Goal: Navigation & Orientation: Find specific page/section

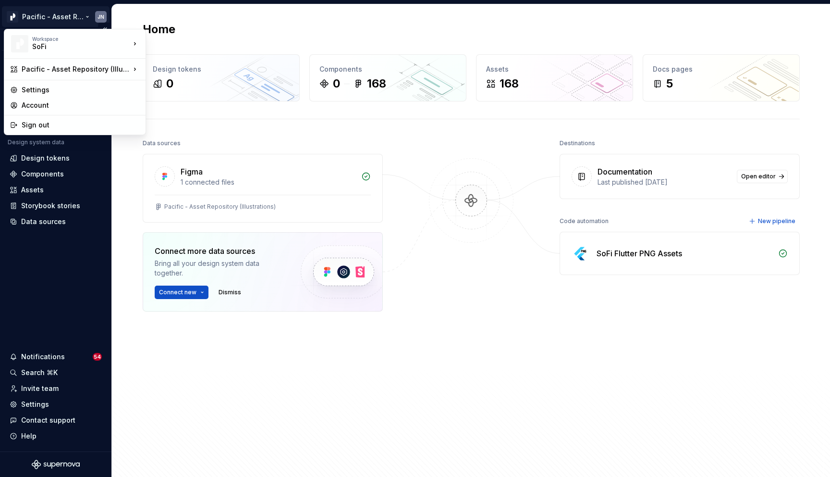
click at [62, 18] on html "Pacific - Asset Repository (Illustrations) JN Version Current draft Home Docume…" at bounding box center [415, 238] width 830 height 477
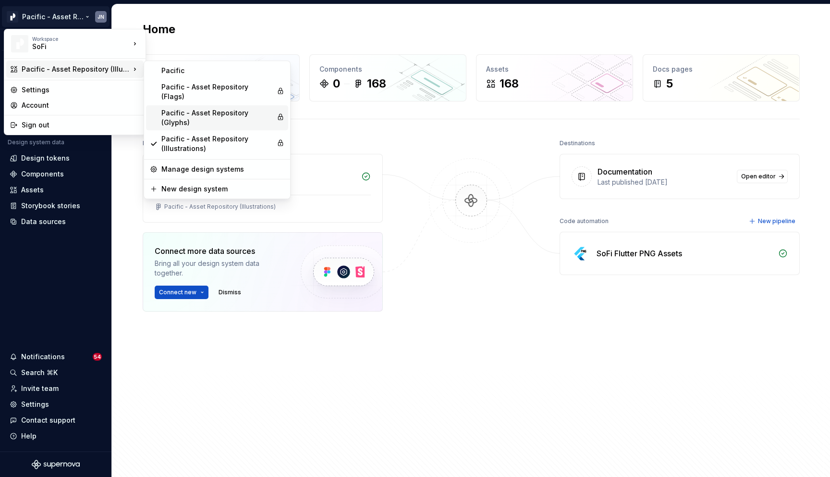
click at [180, 108] on div "Pacific - Asset Repository (Glyphs)" at bounding box center [216, 117] width 111 height 19
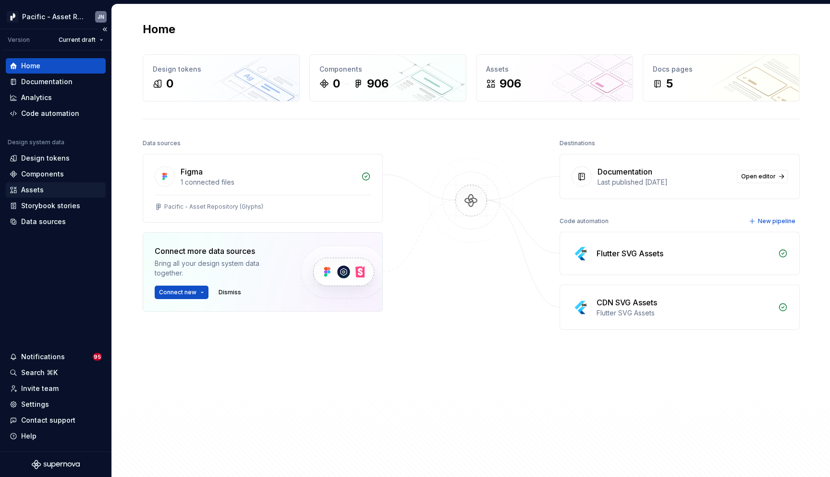
click at [52, 187] on div "Assets" at bounding box center [56, 190] width 92 height 10
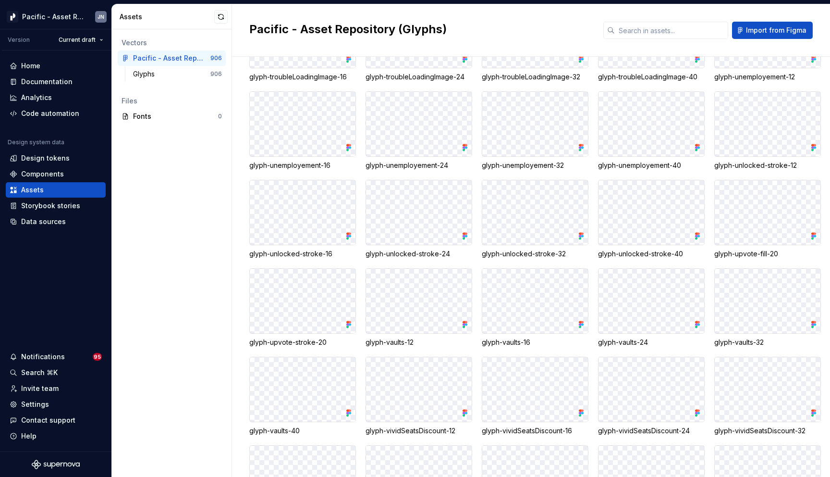
scroll to position [15424, 0]
